Goal: Complete application form

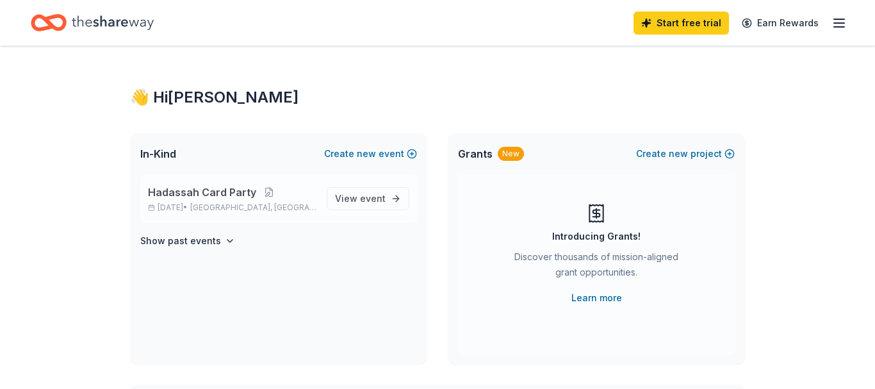
click at [181, 194] on span "Hadassah Card Party" at bounding box center [202, 191] width 108 height 15
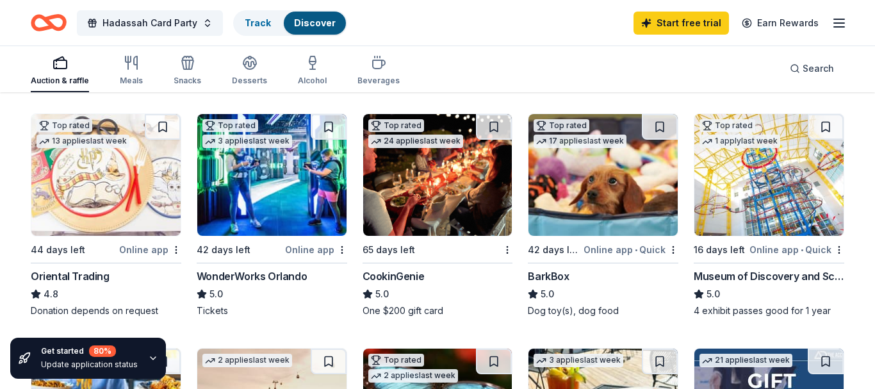
scroll to position [392, 0]
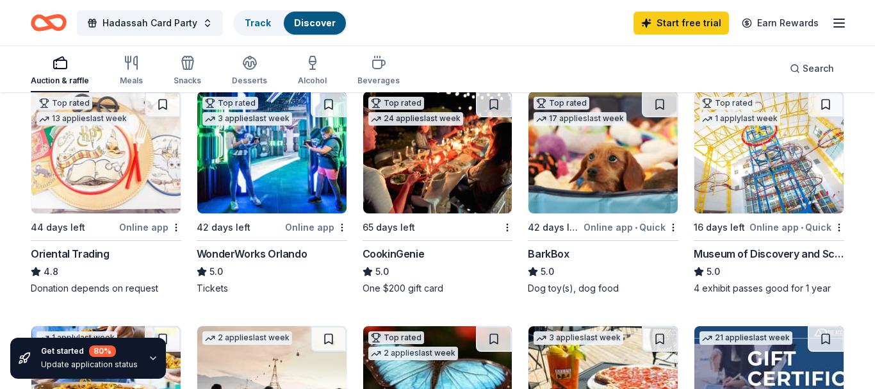
click at [439, 180] on img at bounding box center [437, 153] width 149 height 122
click at [245, 26] on link "Track · 1" at bounding box center [262, 22] width 34 height 11
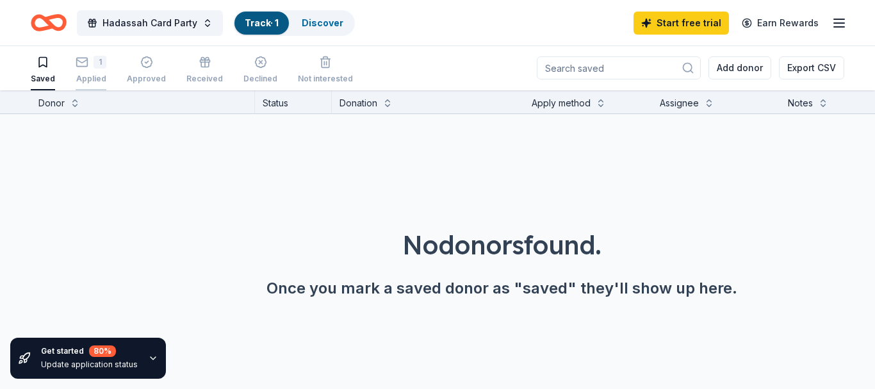
click at [79, 61] on icon "button" at bounding box center [82, 62] width 13 height 13
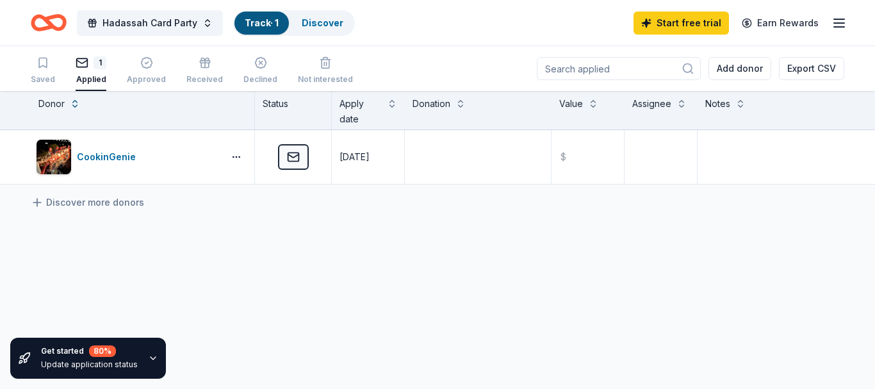
click at [607, 71] on input at bounding box center [619, 68] width 164 height 23
click at [129, 28] on span "Hadassah Card Party" at bounding box center [149, 22] width 95 height 15
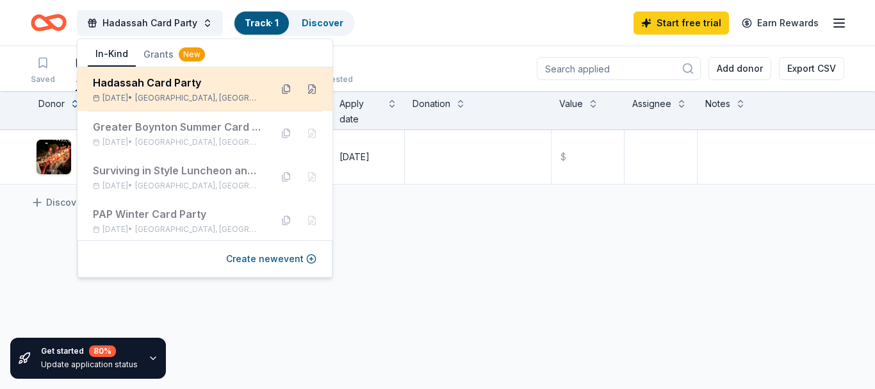
click at [117, 87] on div "Hadassah Card Party" at bounding box center [177, 82] width 168 height 15
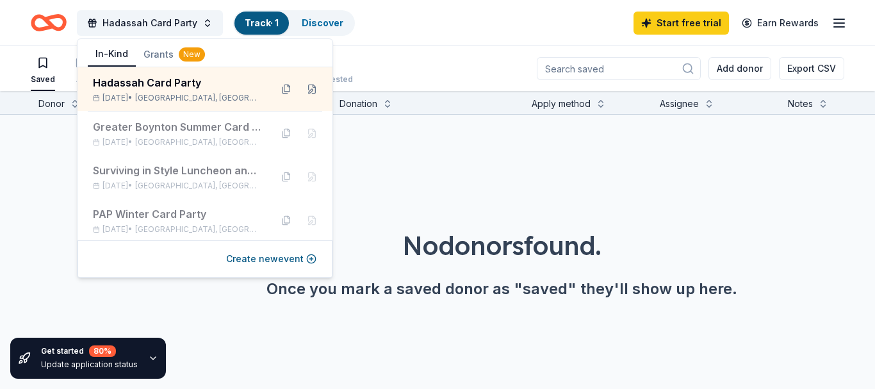
click at [451, 161] on div "No donors found. Once you mark a saved donor as "saved" they'll show up here." at bounding box center [501, 227] width 875 height 225
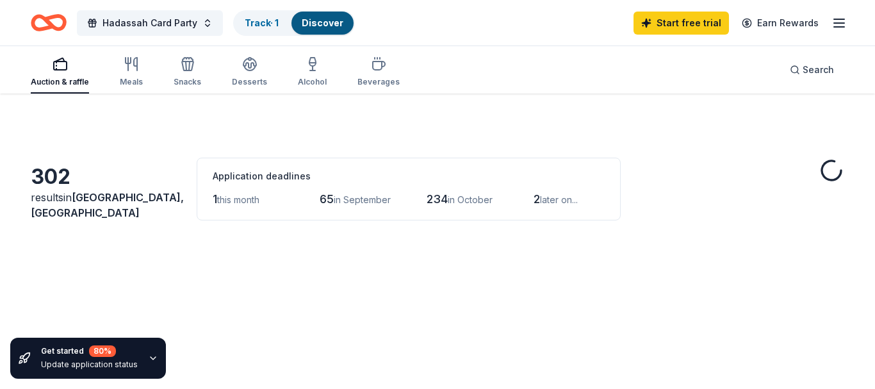
scroll to position [392, 0]
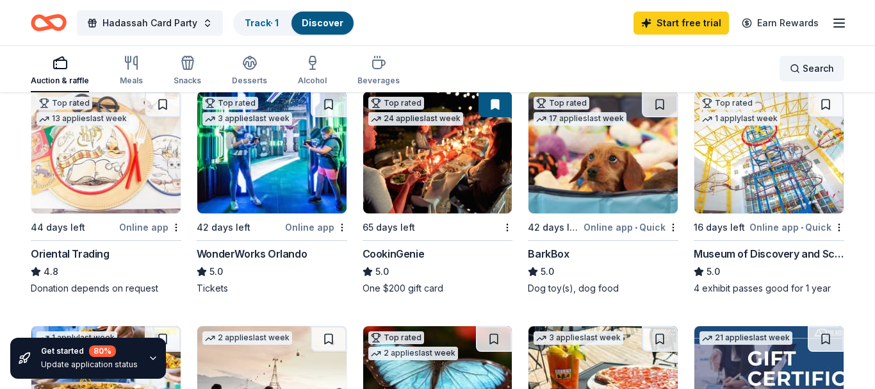
click at [796, 68] on div "Search" at bounding box center [812, 68] width 44 height 15
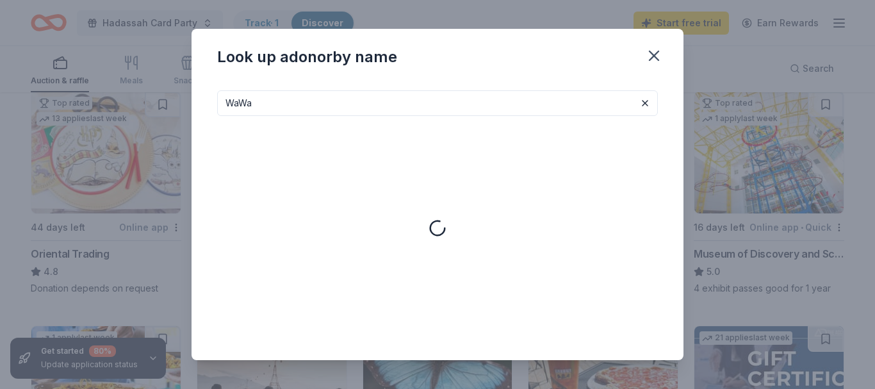
type input "WaWa"
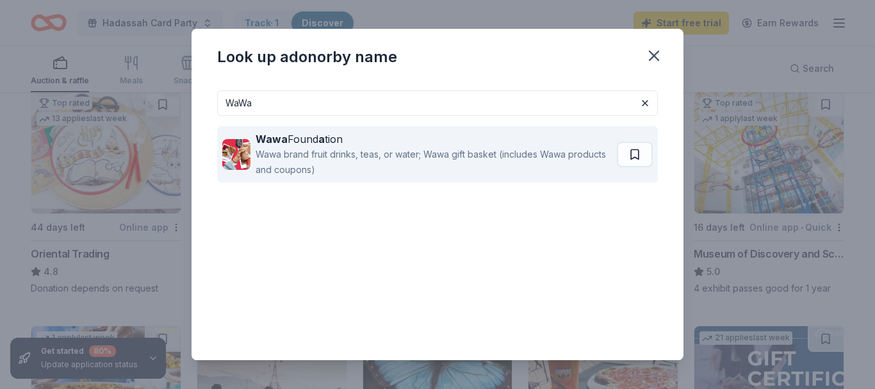
click at [228, 149] on img at bounding box center [236, 154] width 28 height 31
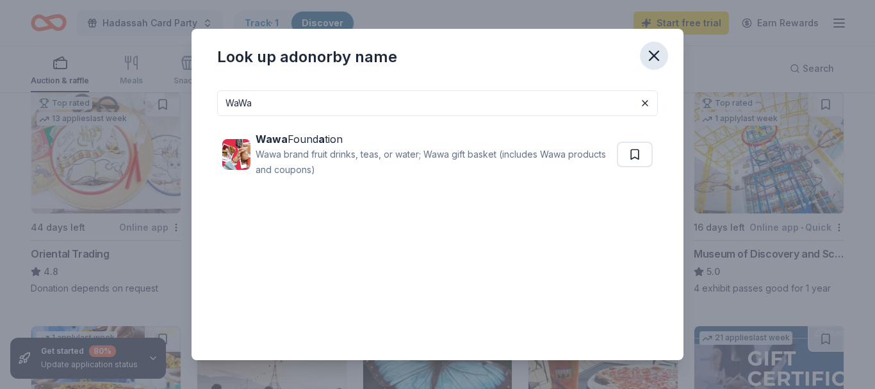
click at [649, 52] on icon "button" at bounding box center [653, 55] width 9 height 9
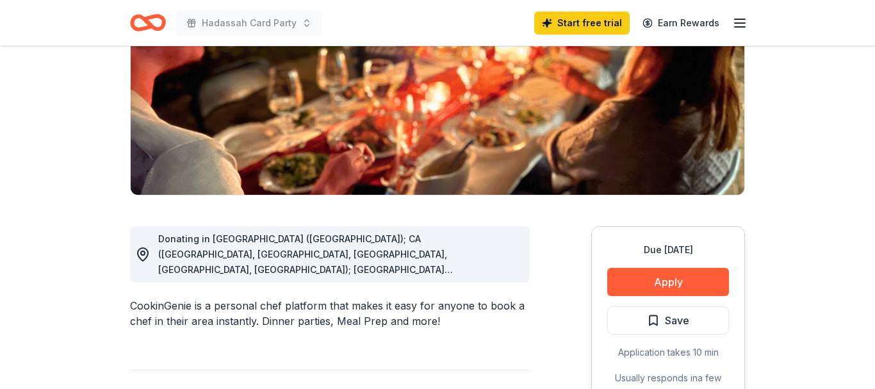
scroll to position [196, 0]
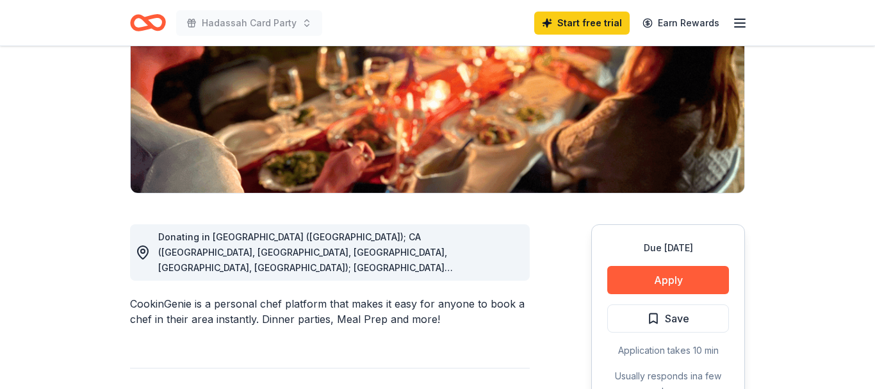
click at [295, 261] on div "Donating in [GEOGRAPHIC_DATA] ([GEOGRAPHIC_DATA]); CA ([GEOGRAPHIC_DATA], [GEOG…" at bounding box center [338, 252] width 361 height 46
click at [495, 268] on div "Donating in [GEOGRAPHIC_DATA] ([GEOGRAPHIC_DATA]); CA ([GEOGRAPHIC_DATA], [GEOG…" at bounding box center [338, 252] width 361 height 46
click at [140, 252] on icon at bounding box center [142, 252] width 15 height 15
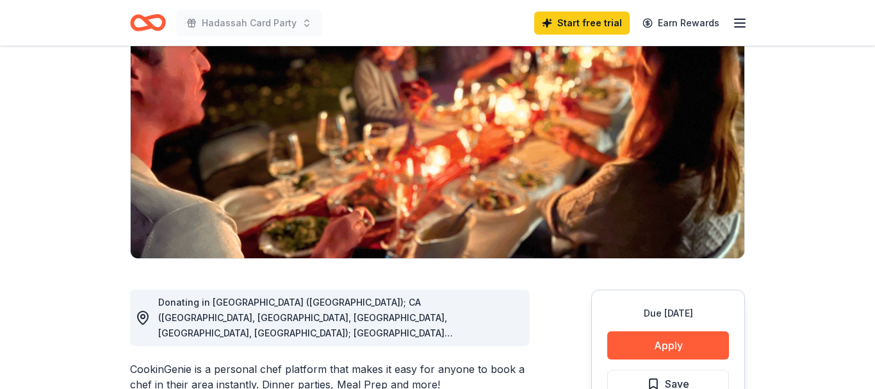
scroll to position [0, 0]
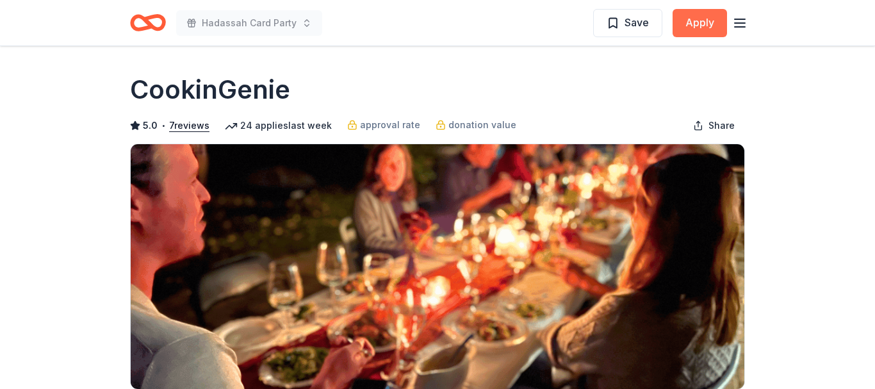
click at [689, 22] on button "Apply" at bounding box center [700, 23] width 54 height 28
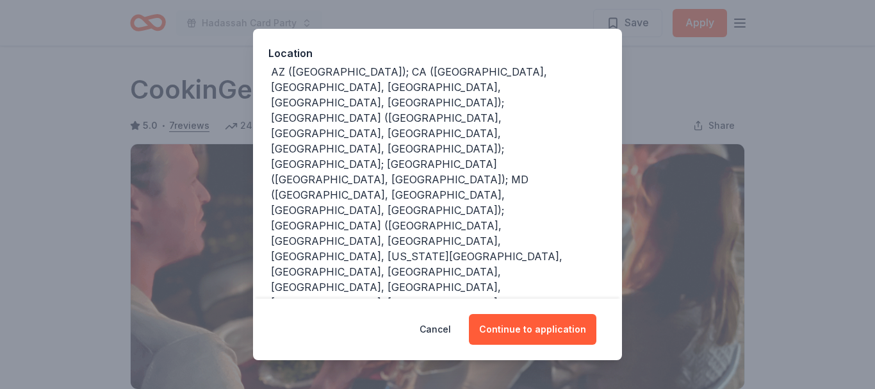
scroll to position [154, 0]
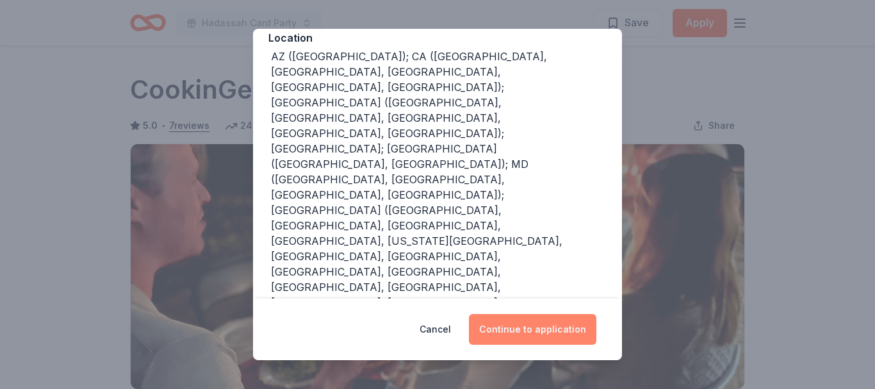
click at [505, 326] on button "Continue to application" at bounding box center [532, 329] width 127 height 31
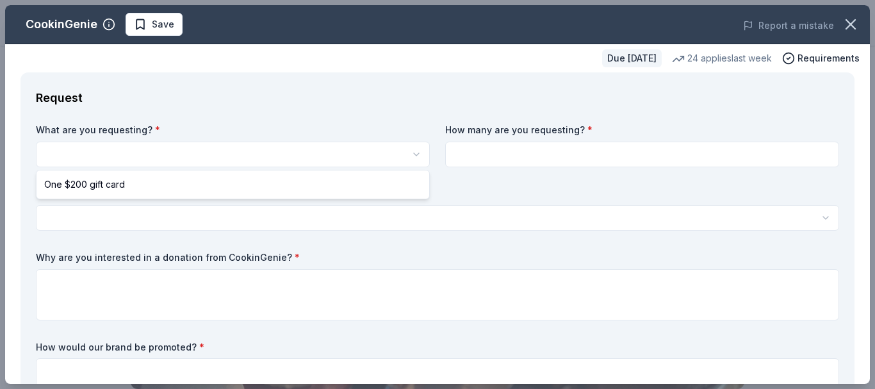
click at [69, 152] on html "Hadassah Card Party Save Apply Due [DATE] Share CookinGenie 5.0 • 7 reviews 24 …" at bounding box center [437, 194] width 875 height 389
select select "One $200 gift card"
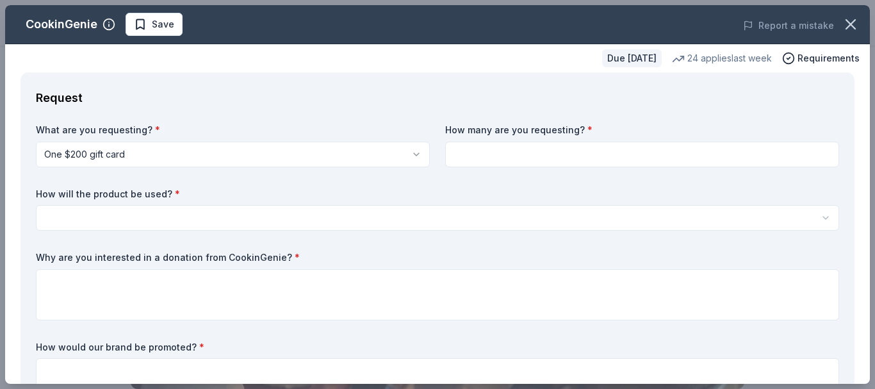
click at [519, 152] on input at bounding box center [642, 155] width 394 height 26
type input "1"
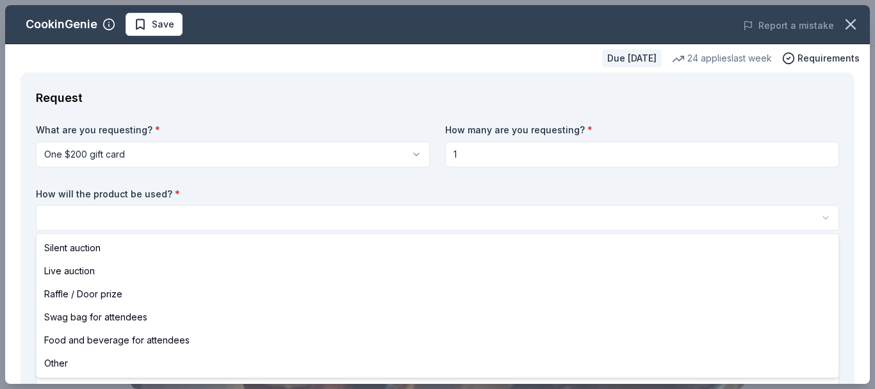
click at [57, 217] on html "Hadassah Card Party Save Apply Due [DATE] Share CookinGenie 5.0 • 7 reviews 24 …" at bounding box center [437, 194] width 875 height 389
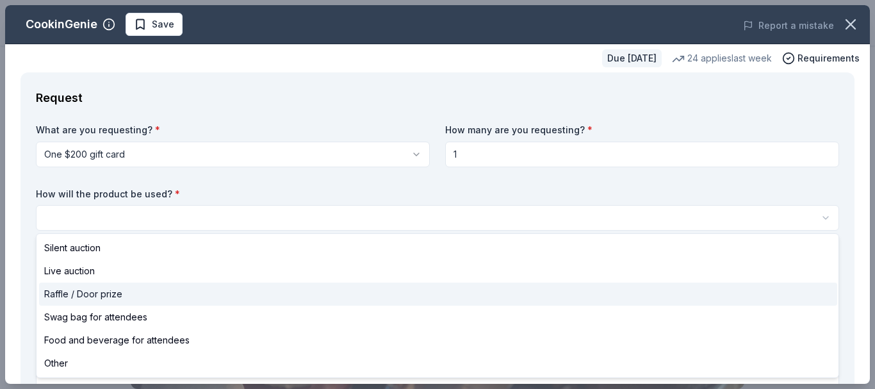
select select "raffleDoorPrize"
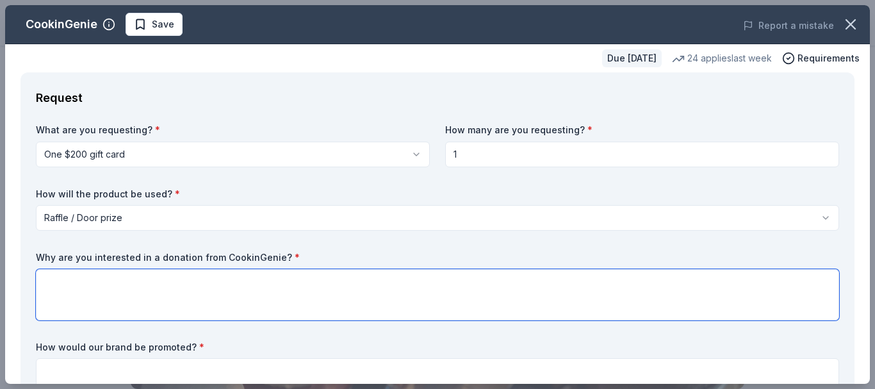
click at [54, 281] on textarea at bounding box center [437, 294] width 803 height 51
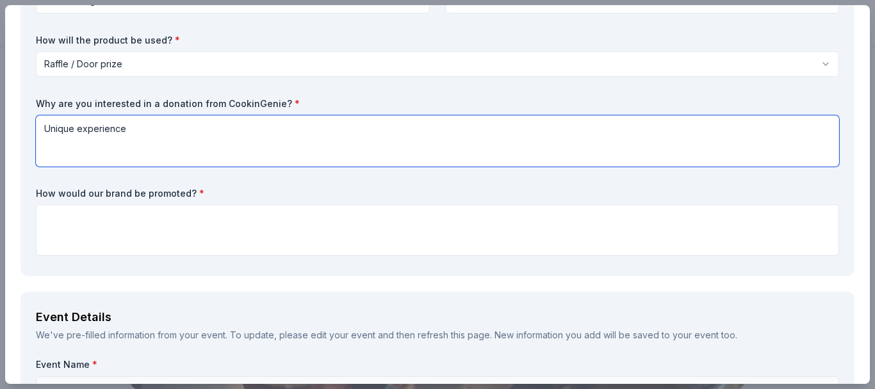
type textarea "Unique experience"
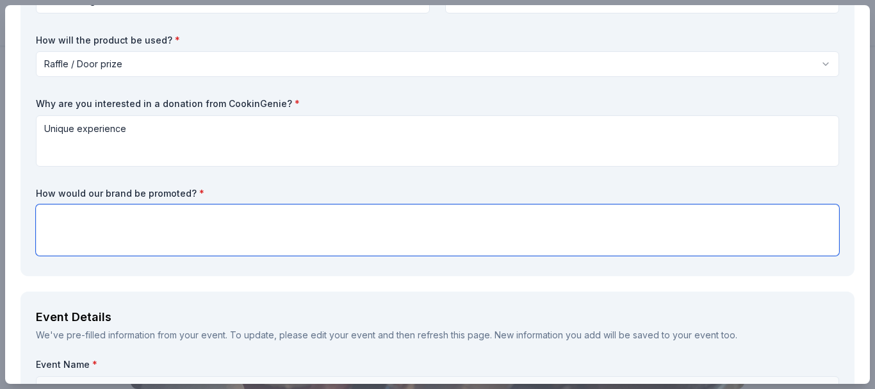
click at [53, 222] on textarea at bounding box center [437, 229] width 803 height 51
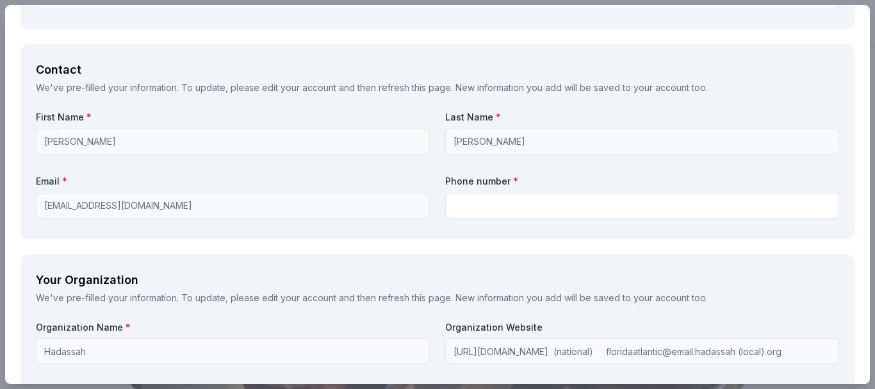
scroll to position [845, 0]
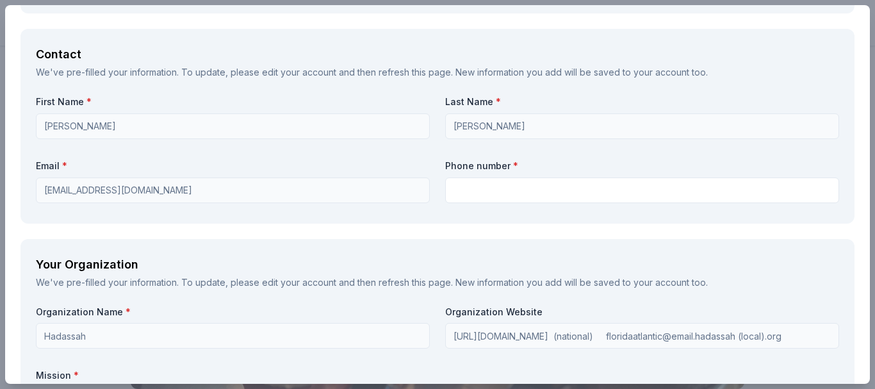
type textarea "Announcement made at the event and in promotional material"
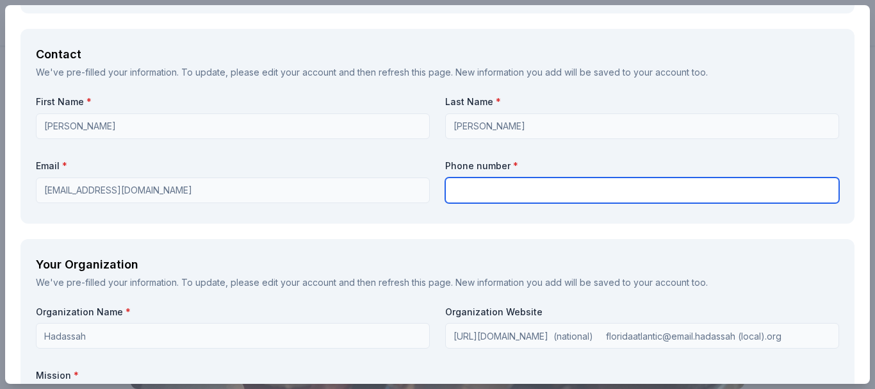
click at [457, 188] on input "text" at bounding box center [642, 190] width 394 height 26
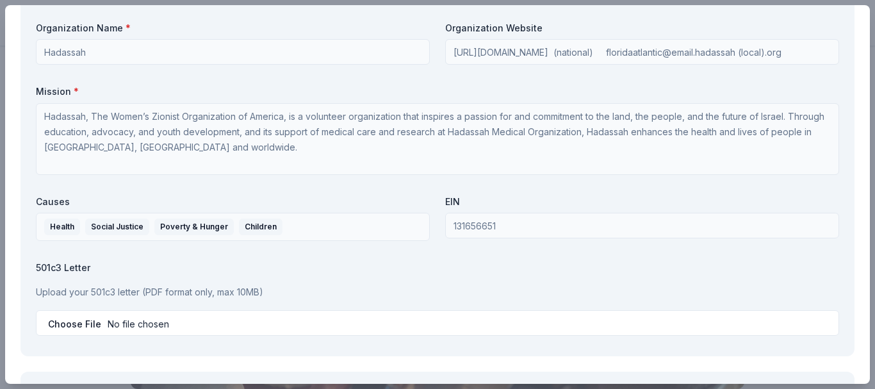
scroll to position [1153, 0]
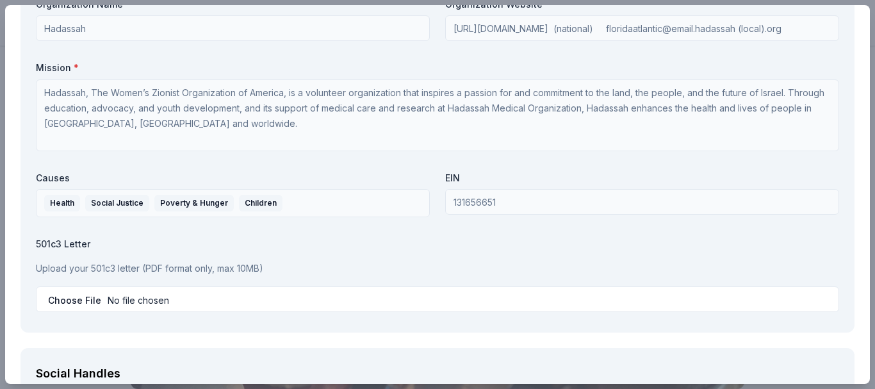
type input "5617404513"
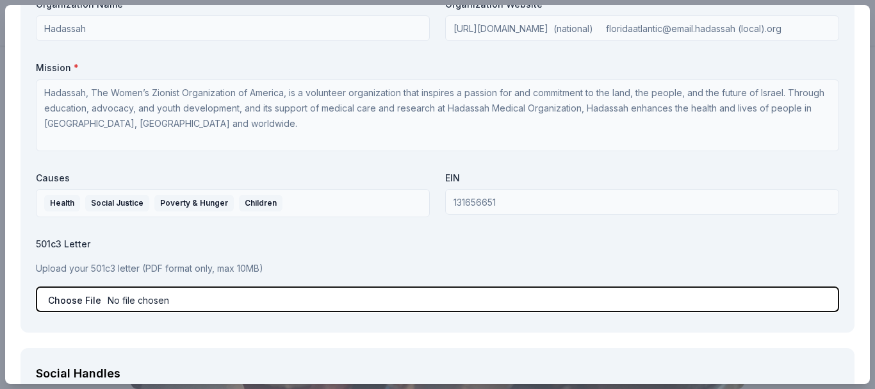
click at [58, 299] on input "file" at bounding box center [437, 299] width 803 height 26
click at [60, 300] on input "file" at bounding box center [437, 299] width 803 height 26
type input "C:\fakepath\HWZOA Consumer's Certificate of Exemption 8-23 - 8-28-1.pdf"
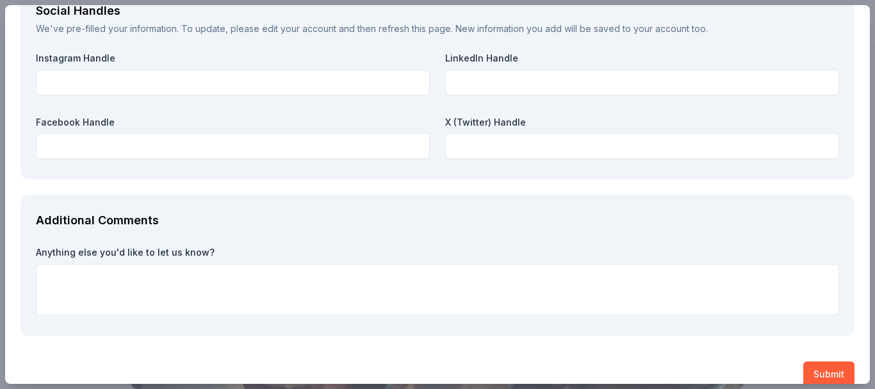
scroll to position [1534, 0]
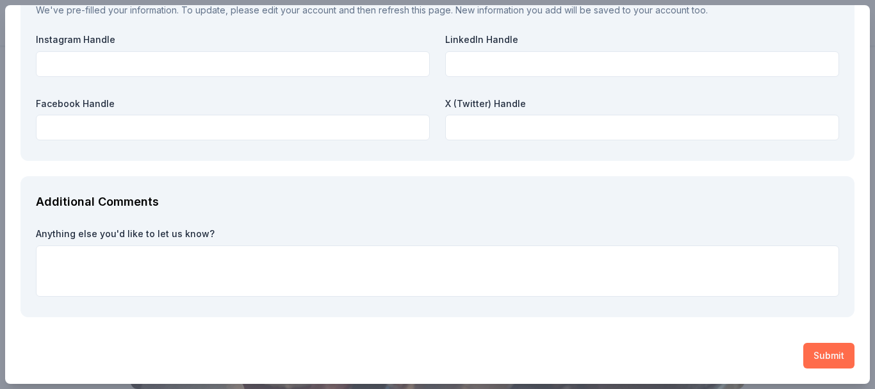
click at [826, 361] on button "Submit" at bounding box center [828, 356] width 51 height 26
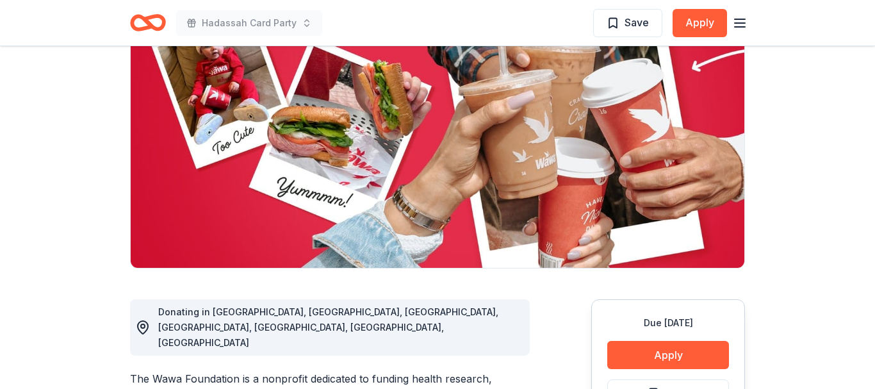
scroll to position [131, 0]
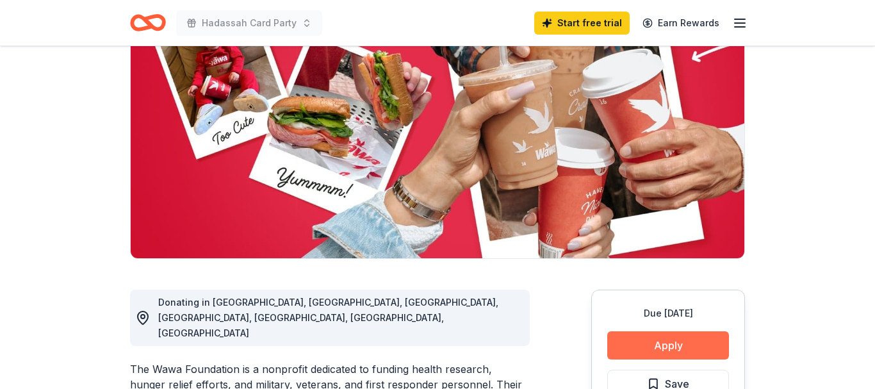
click at [662, 339] on button "Apply" at bounding box center [668, 345] width 122 height 28
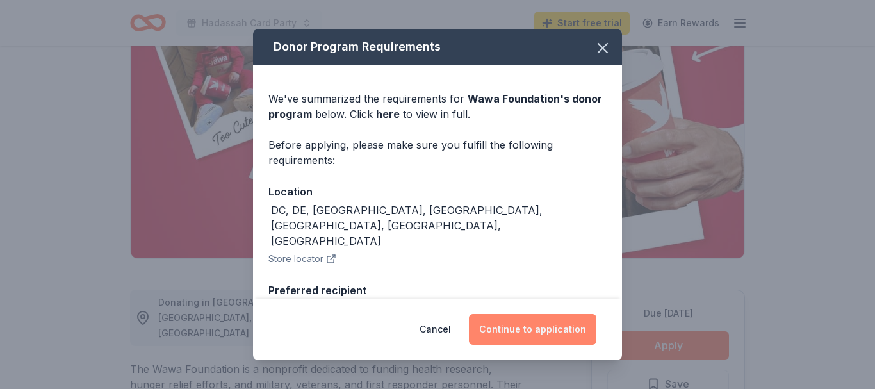
click at [521, 334] on button "Continue to application" at bounding box center [532, 329] width 127 height 31
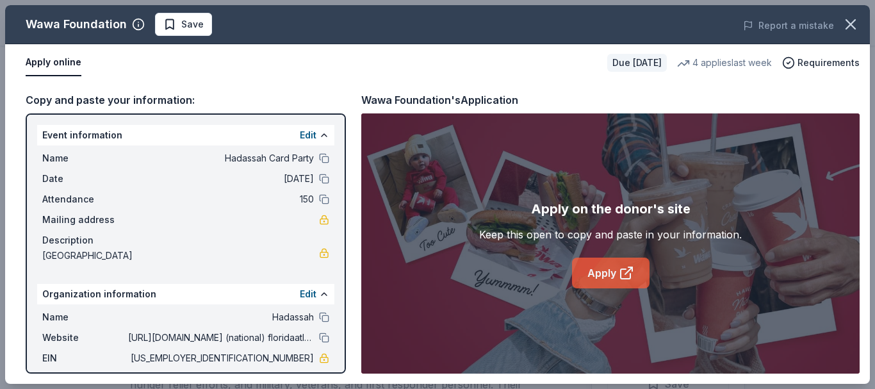
click at [594, 272] on link "Apply" at bounding box center [610, 272] width 77 height 31
